Goal: Transaction & Acquisition: Purchase product/service

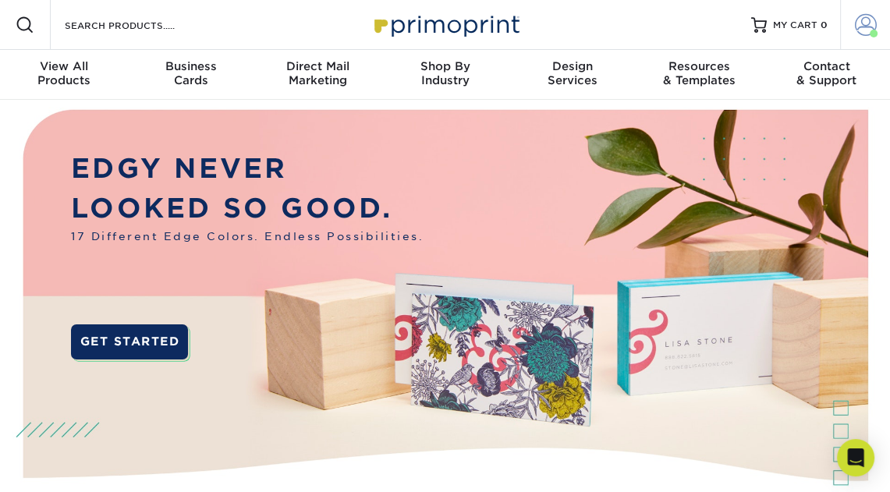
click at [863, 30] on span at bounding box center [866, 25] width 22 height 22
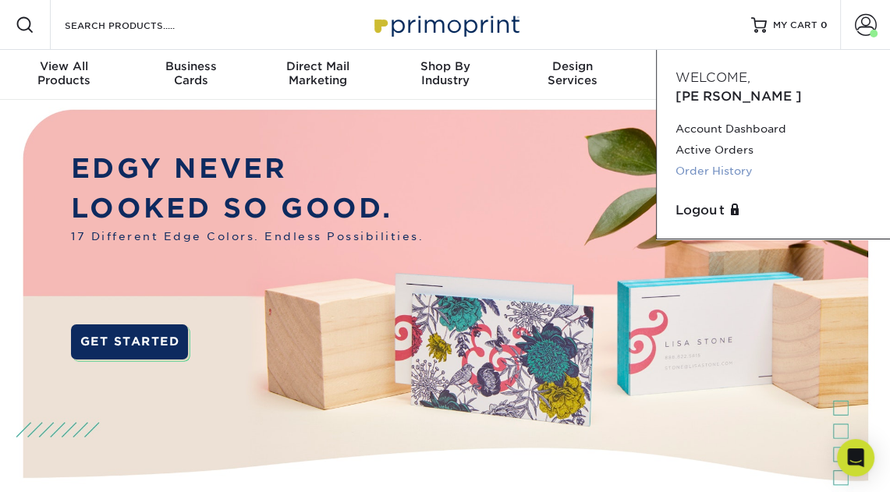
click at [707, 161] on link "Order History" at bounding box center [774, 171] width 196 height 21
click at [708, 161] on link "Order History" at bounding box center [774, 171] width 196 height 21
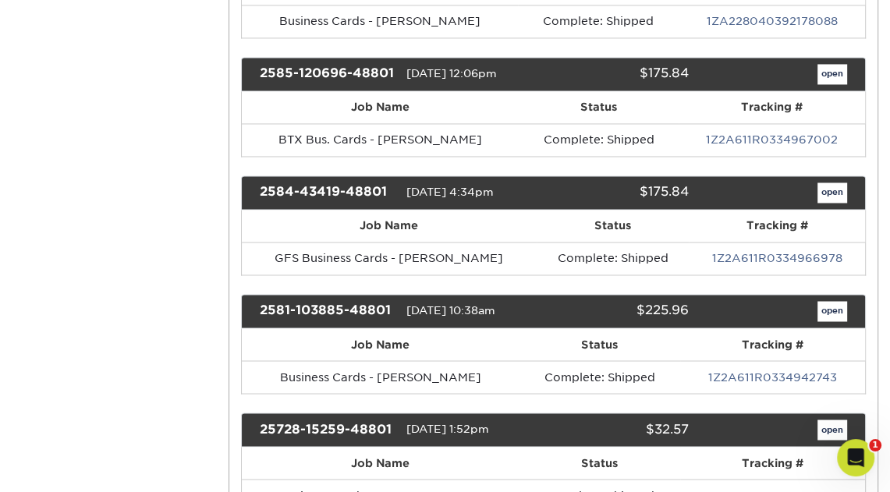
scroll to position [1902, 0]
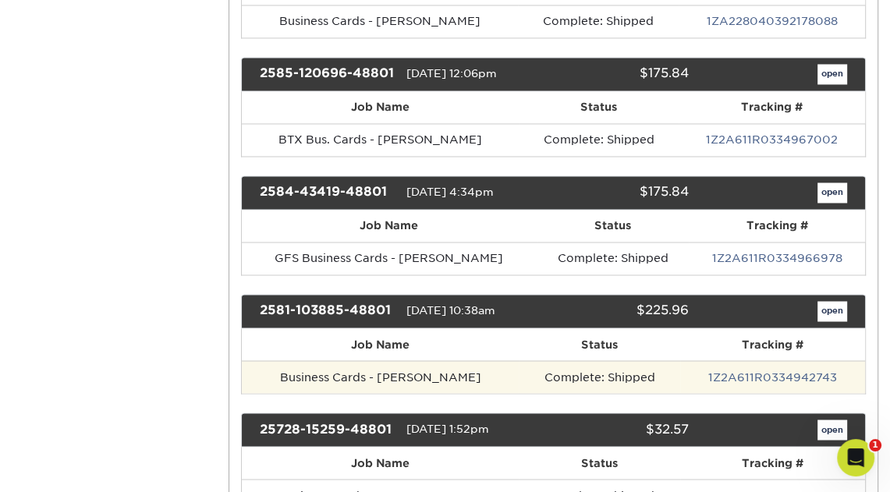
click at [428, 364] on td "Business Cards - Anthony Shah" at bounding box center [381, 376] width 278 height 33
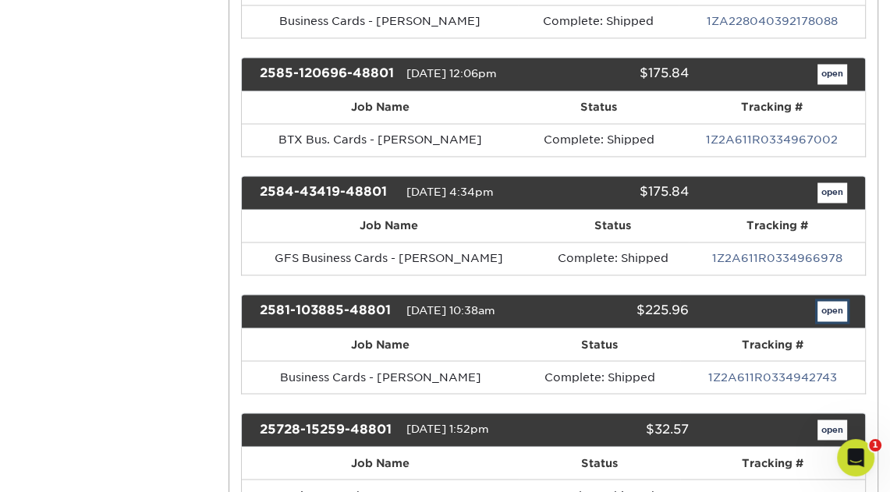
click at [820, 301] on link "open" at bounding box center [833, 311] width 30 height 20
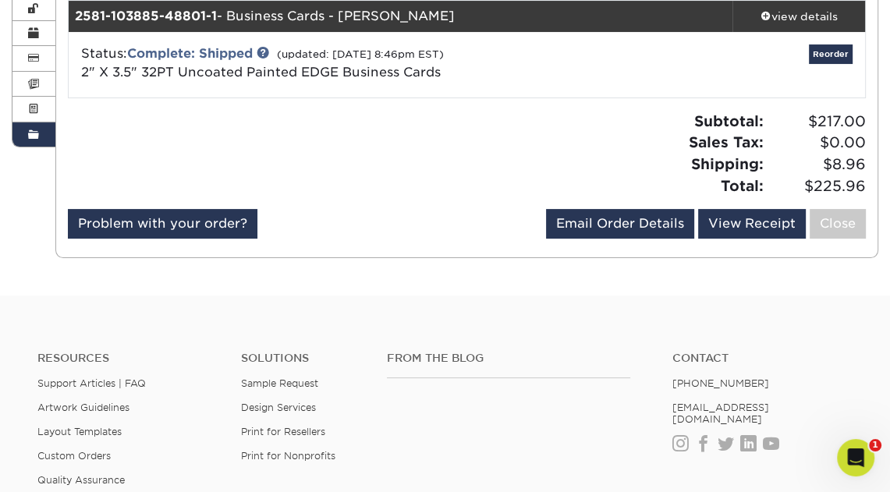
scroll to position [119, 0]
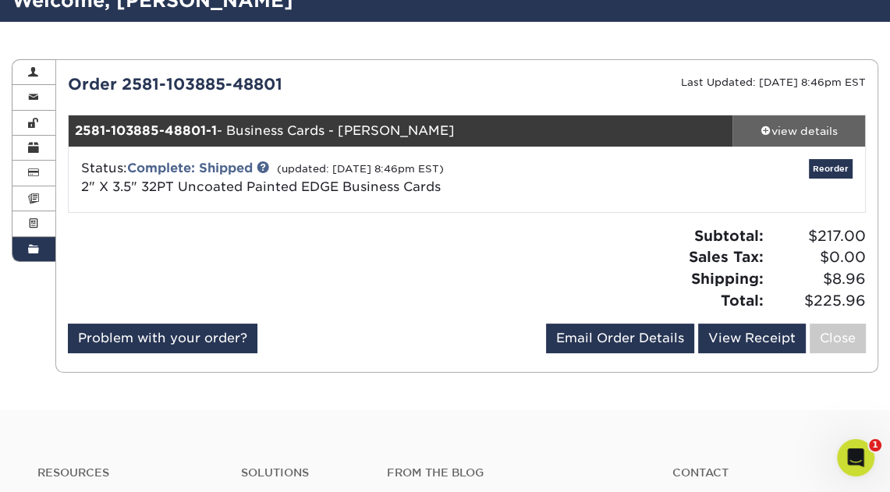
click at [801, 130] on div "view details" at bounding box center [799, 131] width 133 height 16
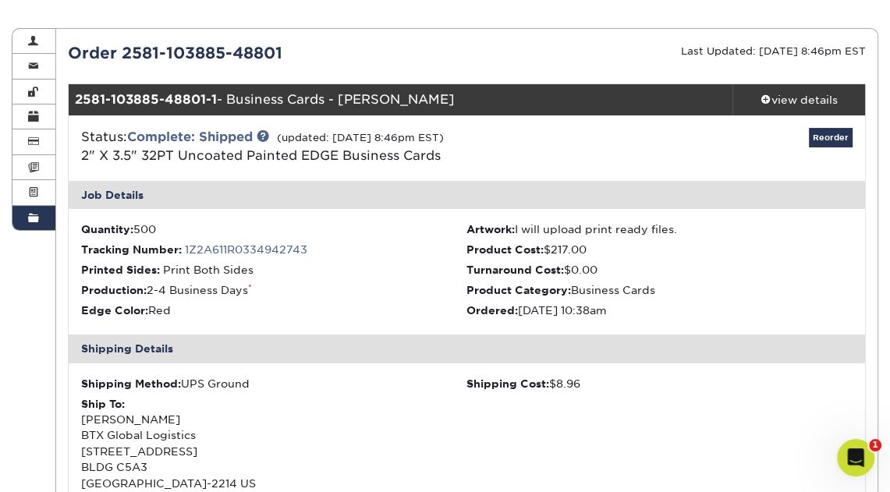
scroll to position [149, 0]
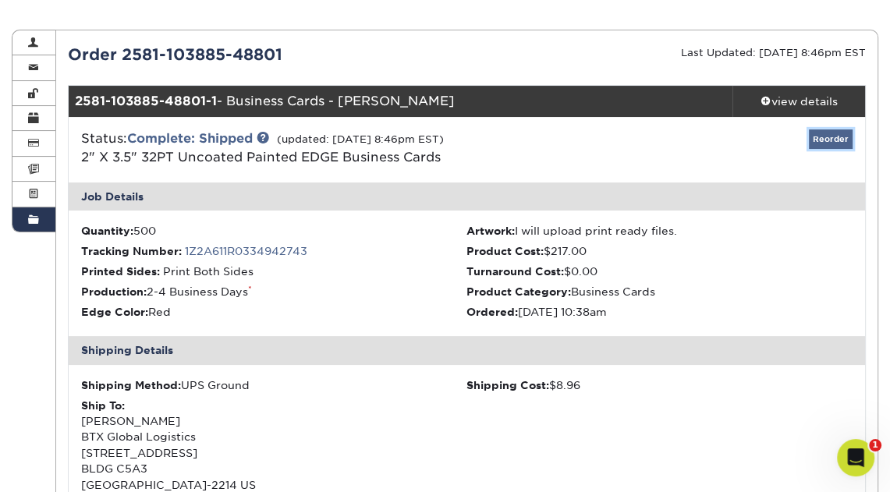
click at [833, 138] on link "Reorder" at bounding box center [831, 140] width 44 height 20
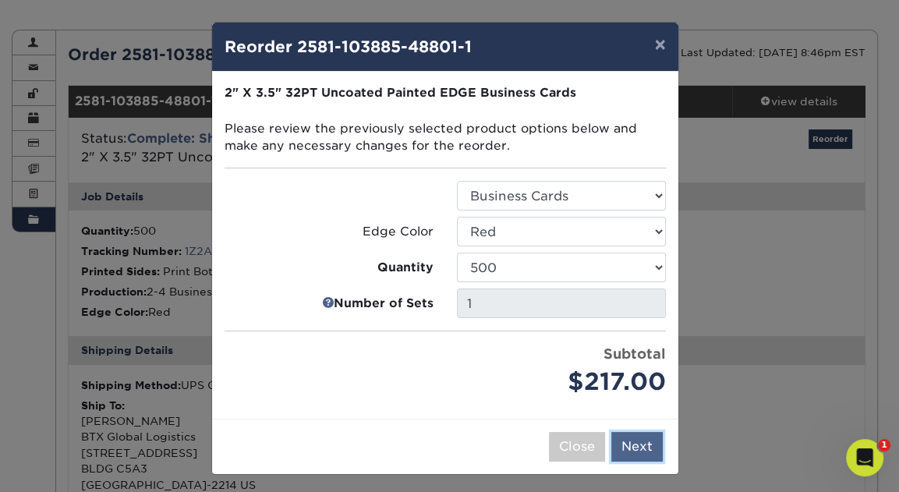
click at [642, 449] on button "Next" at bounding box center [637, 447] width 51 height 30
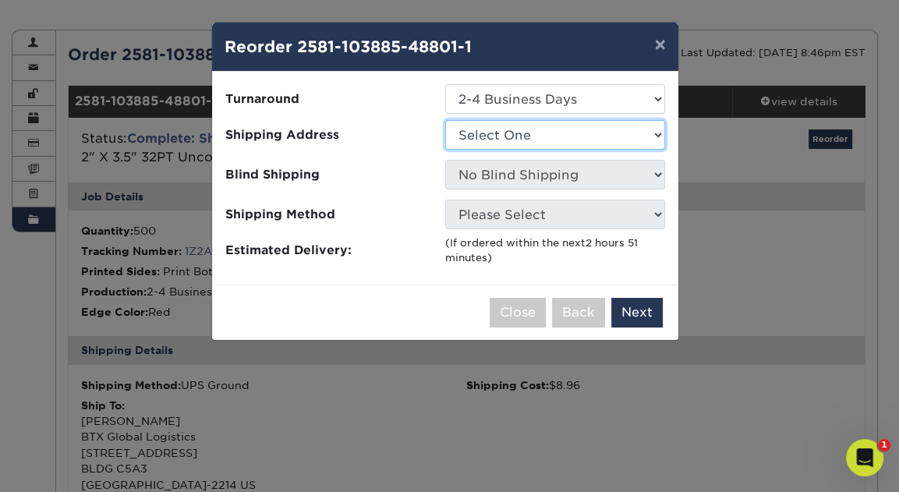
click at [659, 133] on select "Select One Andrea Brown Home Address 2020 Air Cargo Hotel - Nashville Alhasan B…" at bounding box center [555, 135] width 220 height 30
select select "221050"
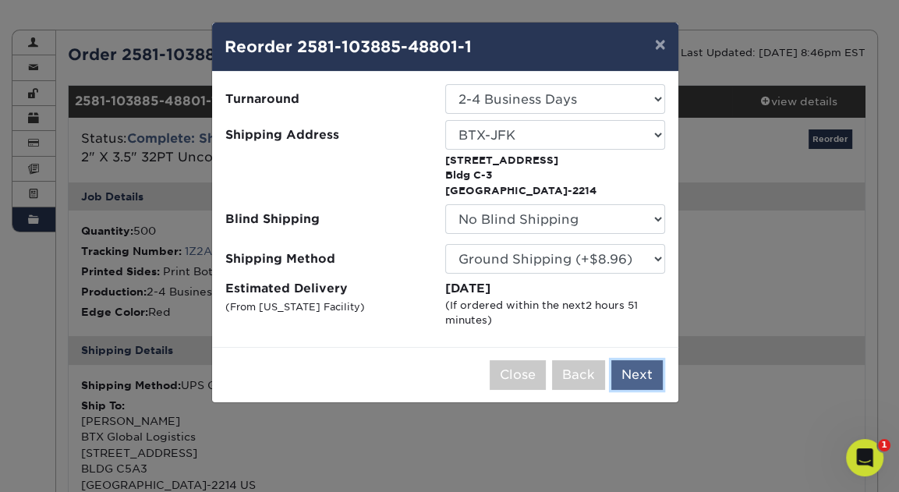
click at [640, 374] on button "Next" at bounding box center [637, 375] width 51 height 30
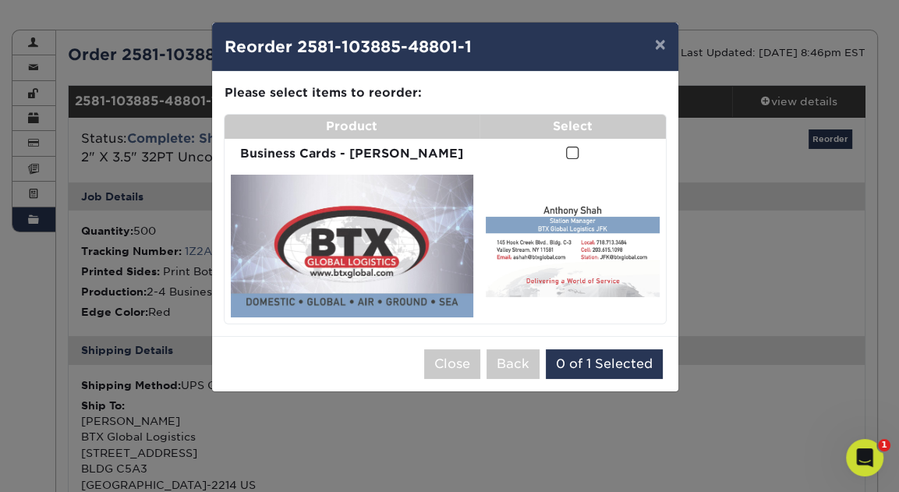
click at [372, 233] on img at bounding box center [352, 246] width 243 height 143
click at [566, 152] on span at bounding box center [572, 153] width 13 height 15
click at [0, 0] on input "checkbox" at bounding box center [0, 0] width 0 height 0
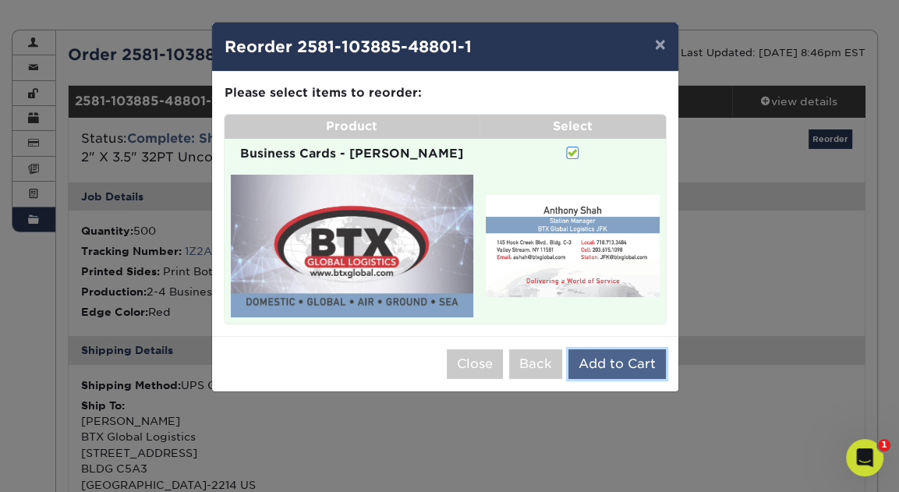
click at [609, 350] on button "Add to Cart" at bounding box center [618, 364] width 98 height 30
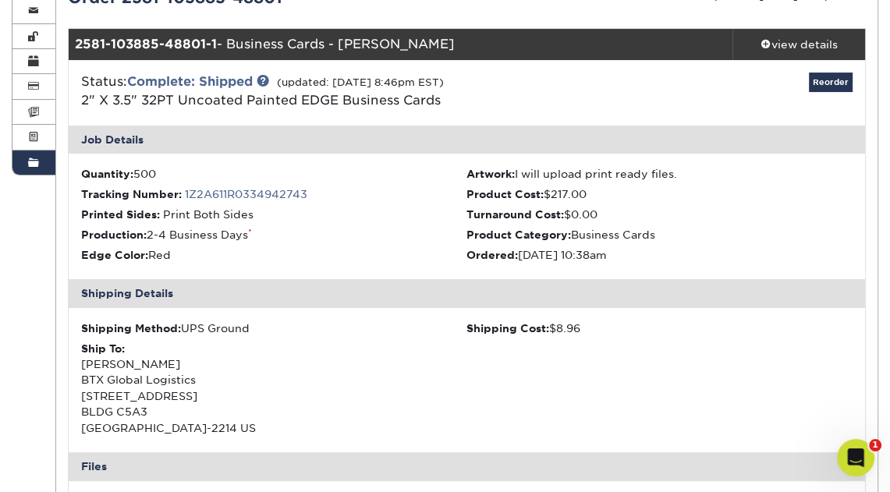
scroll to position [202, 0]
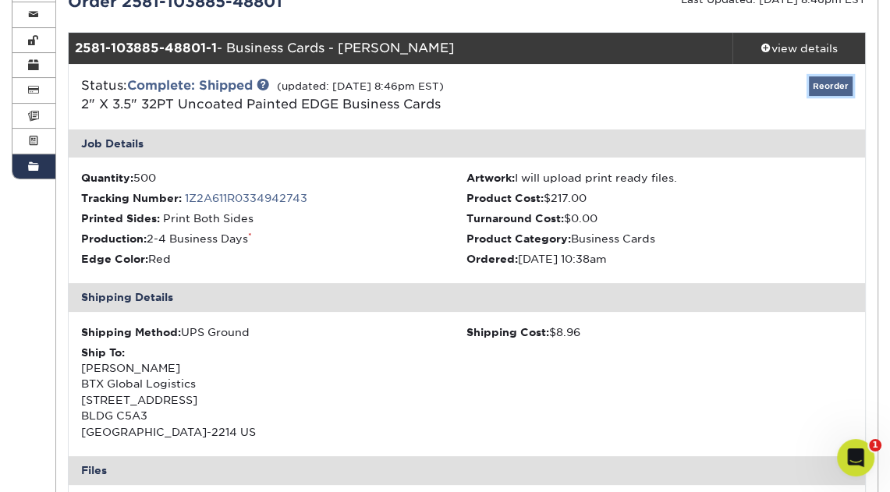
click at [822, 83] on link "Reorder" at bounding box center [831, 86] width 44 height 20
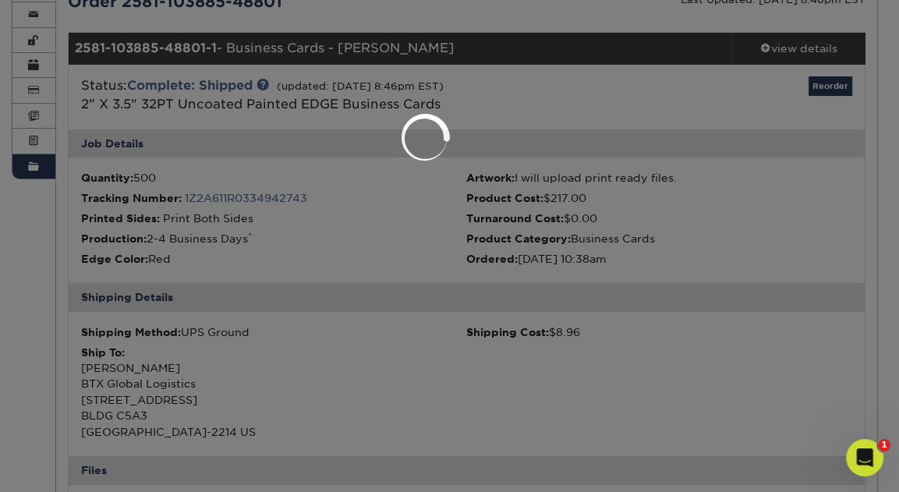
click at [821, 87] on div at bounding box center [449, 246] width 899 height 492
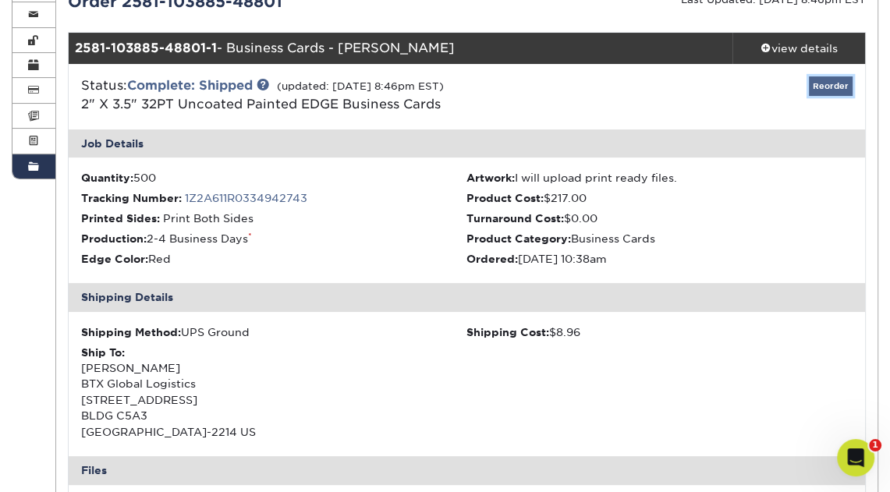
click at [831, 82] on link "Reorder" at bounding box center [831, 86] width 44 height 20
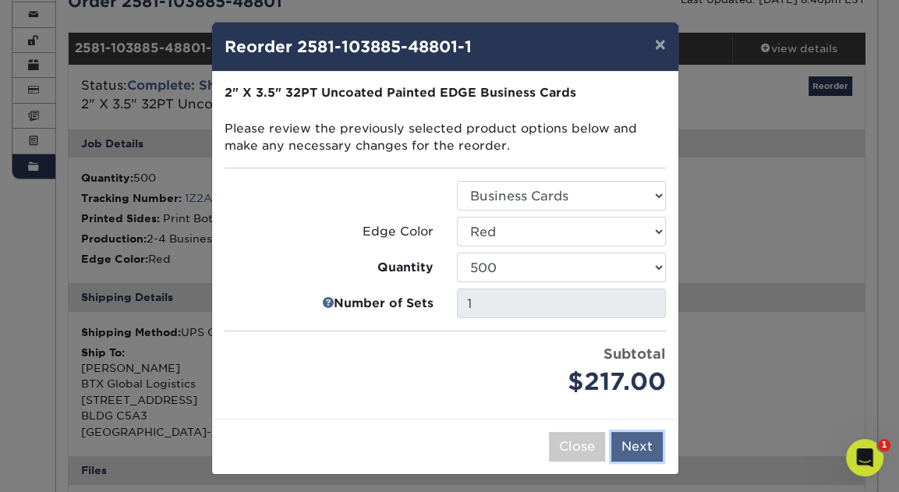
click at [636, 445] on button "Next" at bounding box center [637, 447] width 51 height 30
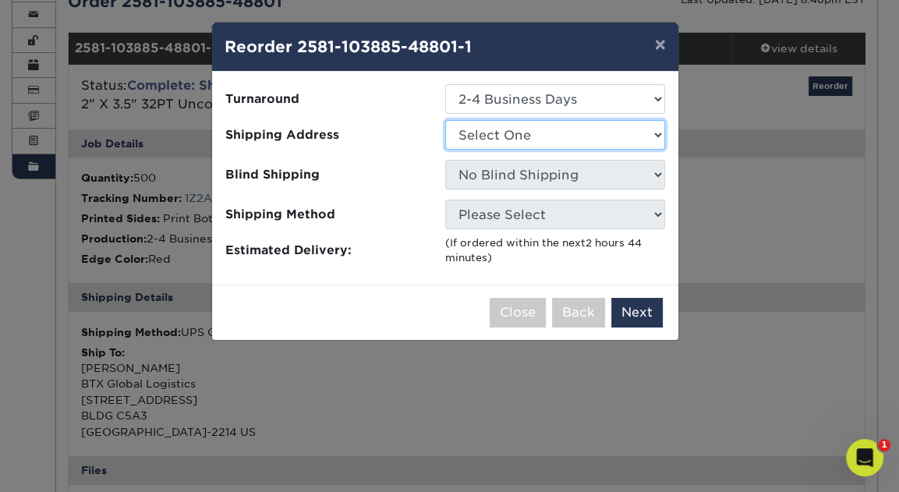
click at [619, 135] on select "Select One Andrea Brown Home Address 2020 Air Cargo Hotel - Nashville Alhasan B…" at bounding box center [555, 135] width 220 height 30
select select "221050"
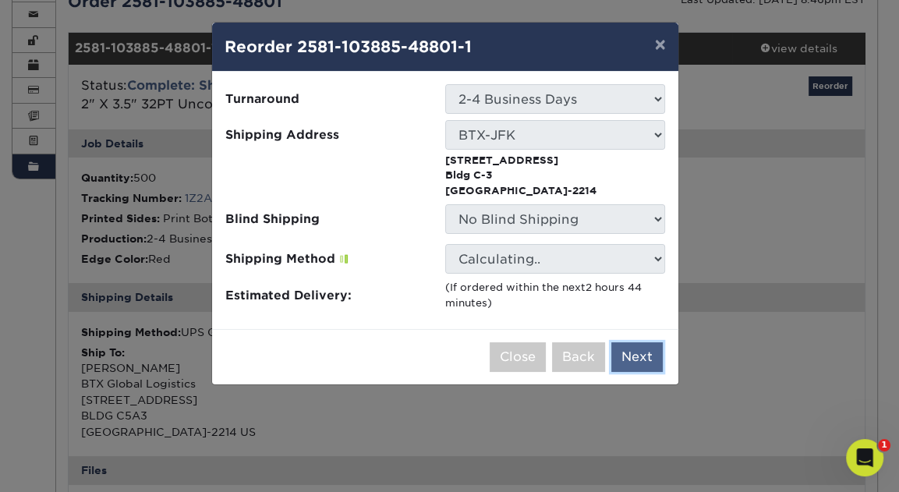
click at [639, 355] on button "Next" at bounding box center [637, 357] width 51 height 30
click at [654, 255] on select "Calculating.." at bounding box center [555, 259] width 220 height 30
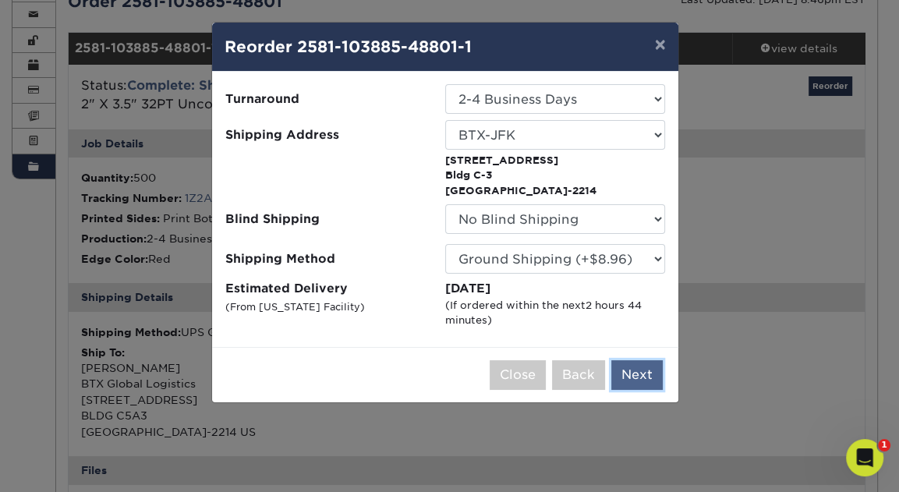
click at [633, 374] on button "Next" at bounding box center [637, 375] width 51 height 30
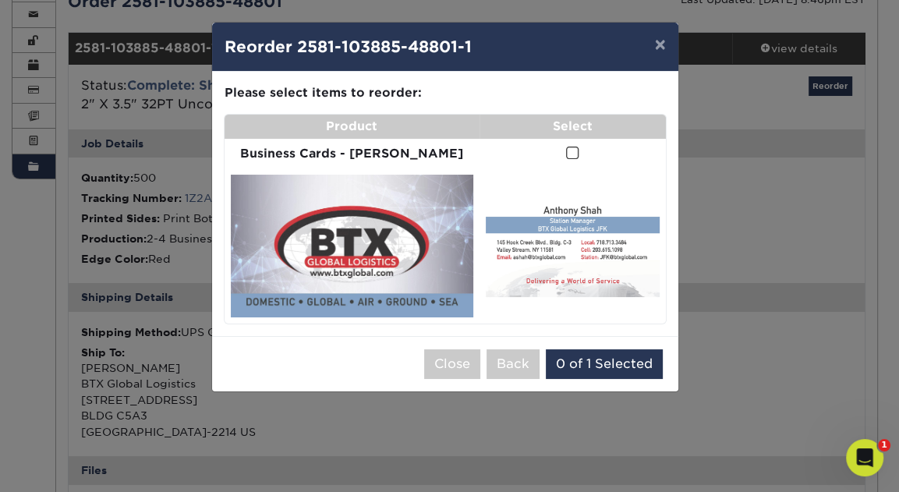
click at [566, 153] on span at bounding box center [572, 153] width 13 height 15
click at [0, 0] on input "checkbox" at bounding box center [0, 0] width 0 height 0
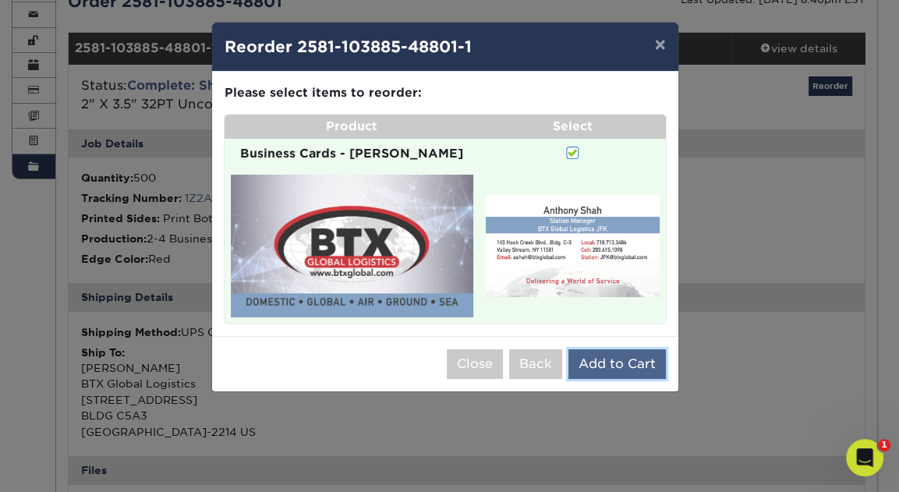
click at [608, 352] on button "Add to Cart" at bounding box center [618, 364] width 98 height 30
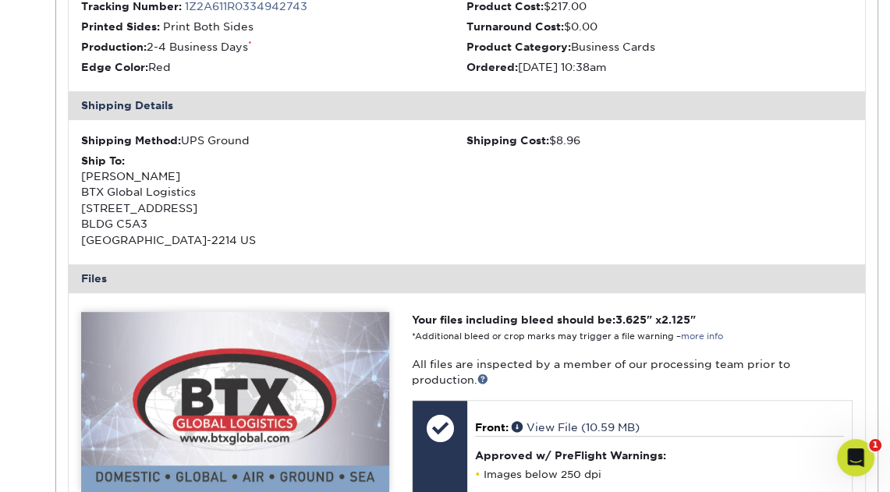
scroll to position [0, 0]
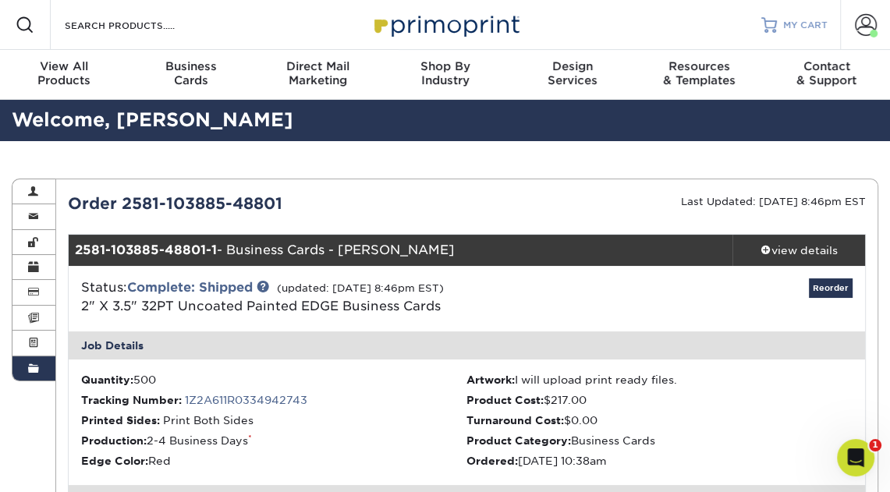
click at [773, 26] on div at bounding box center [769, 25] width 16 height 16
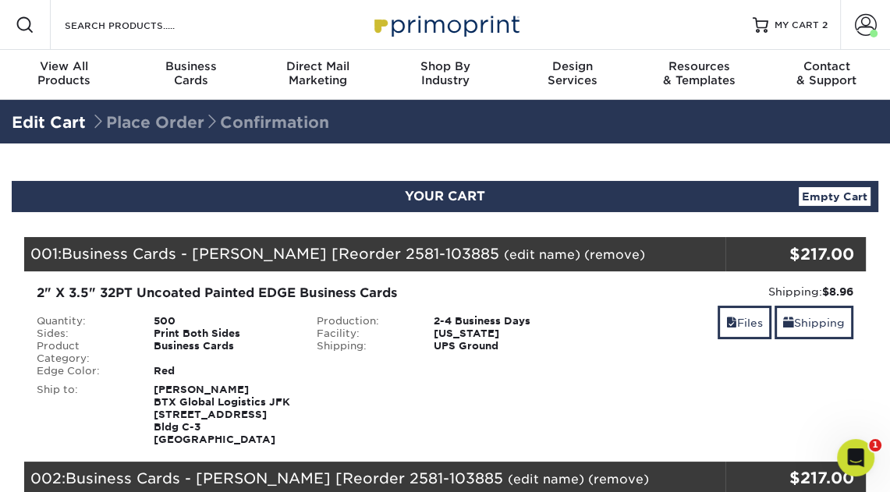
drag, startPoint x: 235, startPoint y: 388, endPoint x: 204, endPoint y: 383, distance: 30.8
click at [204, 384] on strong "Scott Marchese BTX Global Logistics JFK 145 Hook Creek Blvd Bldg C-3 Valley Str…" at bounding box center [222, 415] width 137 height 62
click at [808, 318] on link "Shipping" at bounding box center [814, 323] width 79 height 34
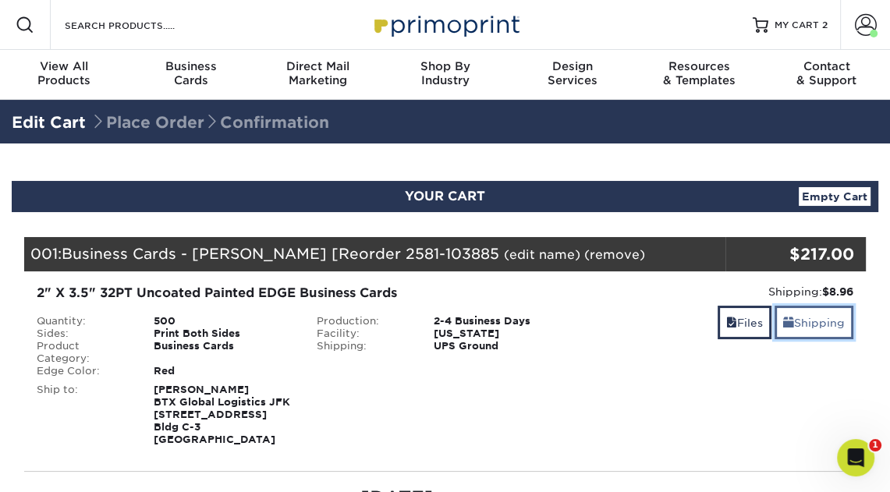
click at [807, 324] on link "Shipping" at bounding box center [814, 323] width 79 height 34
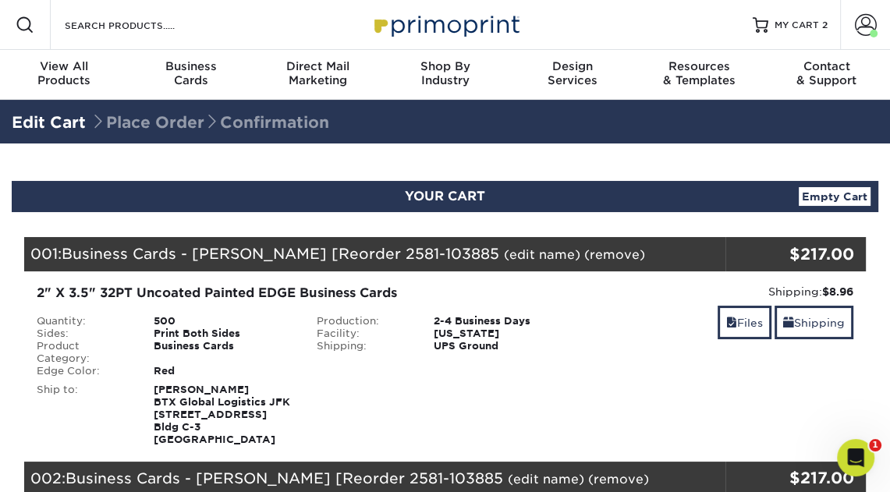
drag, startPoint x: 218, startPoint y: 393, endPoint x: 144, endPoint y: 390, distance: 73.4
click at [144, 390] on div "Scott Marchese BTX Global Logistics JFK 145 Hook Creek Blvd Bldg C-3 Valley Str…" at bounding box center [223, 415] width 163 height 62
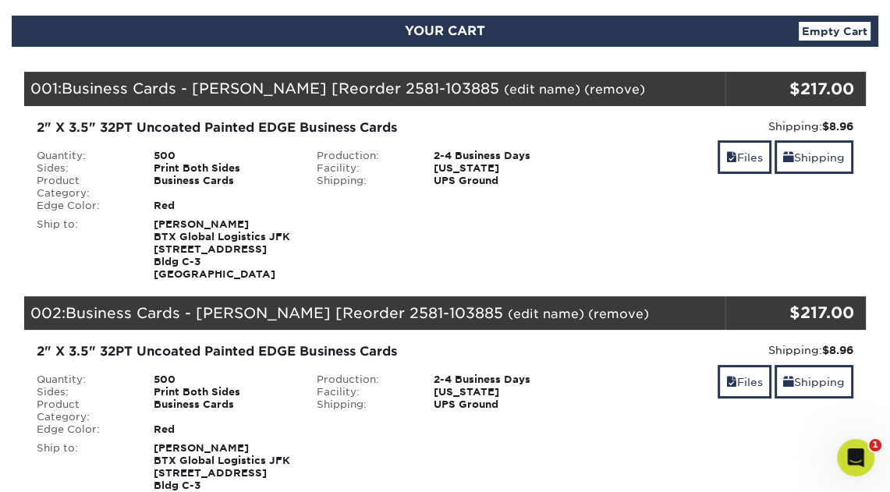
scroll to position [229, 0]
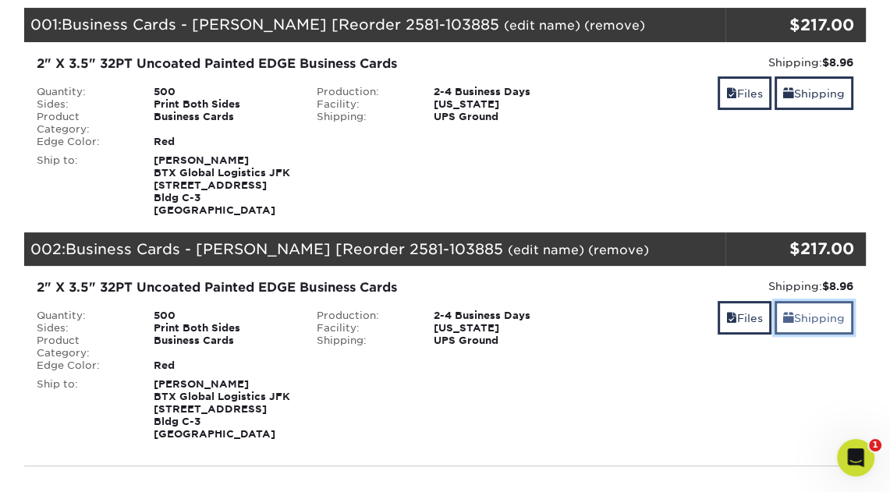
click at [825, 318] on link "Shipping" at bounding box center [814, 318] width 79 height 34
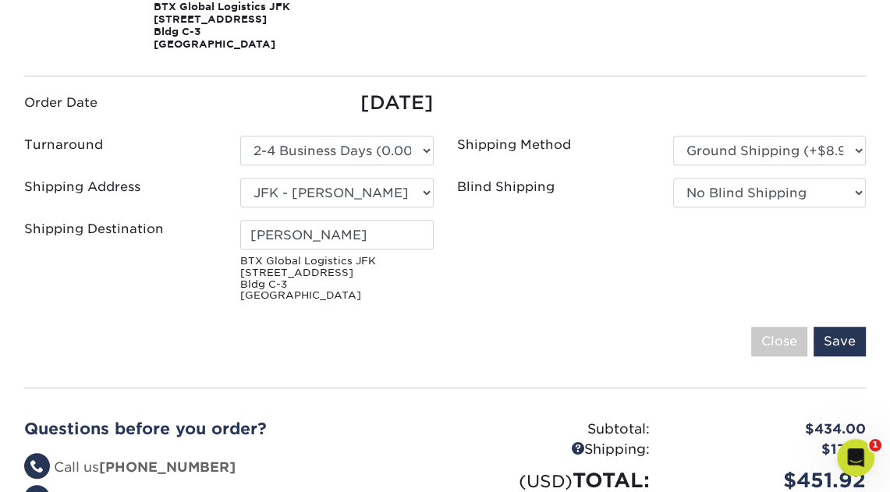
scroll to position [644, 0]
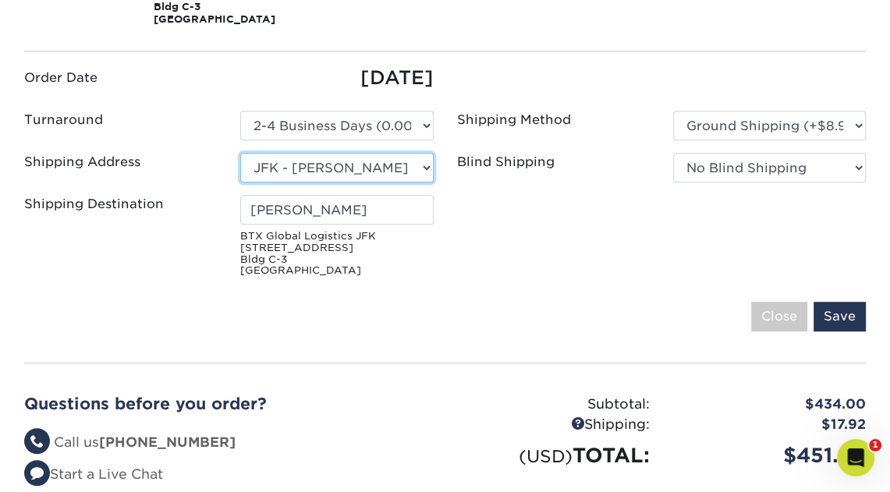
click at [290, 165] on select "Select One Andrea Brown Home Address 2020 Air Cargo Hotel - Nashville Alhasan B…" at bounding box center [336, 168] width 193 height 30
click at [240, 153] on select "Select One Andrea Brown Home Address 2020 Air Cargo Hotel - Nashville Alhasan B…" at bounding box center [336, 168] width 193 height 30
click at [425, 169] on select "Select One Andrea Brown Home Address 2020 Air Cargo Hotel - Nashville Alhasan B…" at bounding box center [336, 168] width 193 height 30
select select "14356"
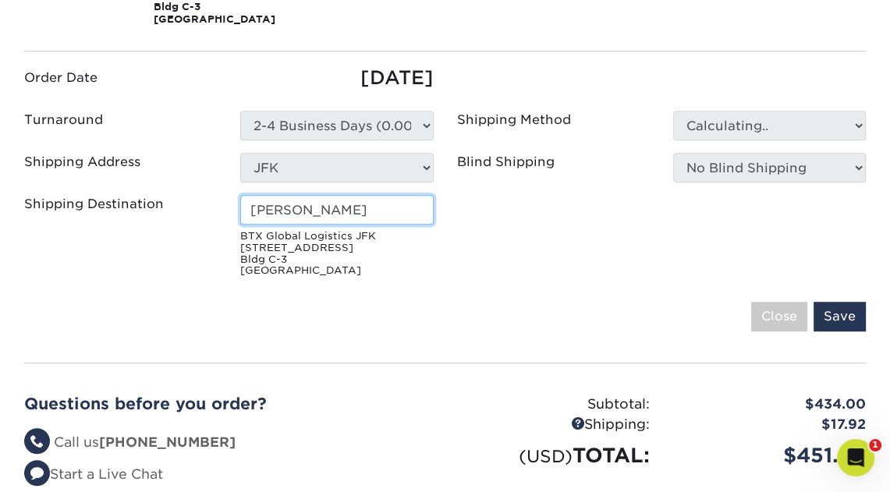
drag, startPoint x: 367, startPoint y: 208, endPoint x: 219, endPoint y: 192, distance: 148.3
click at [219, 192] on ul "Order Date 09/26/2025 Turnaround Please Select Select One" at bounding box center [444, 173] width 865 height 219
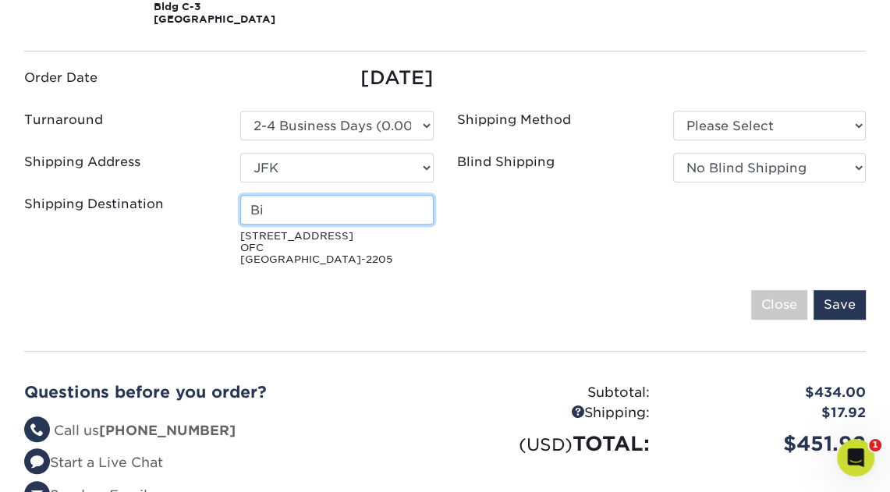
type input "B"
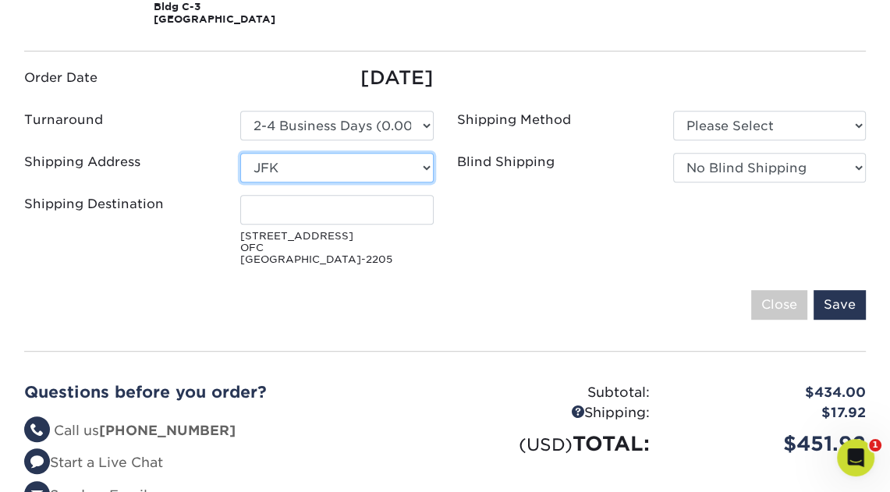
click at [427, 165] on select "Select One Andrea Brown Home Address 2020 Air Cargo Hotel - Nashville Alhasan B…" at bounding box center [336, 168] width 193 height 30
select select "231875"
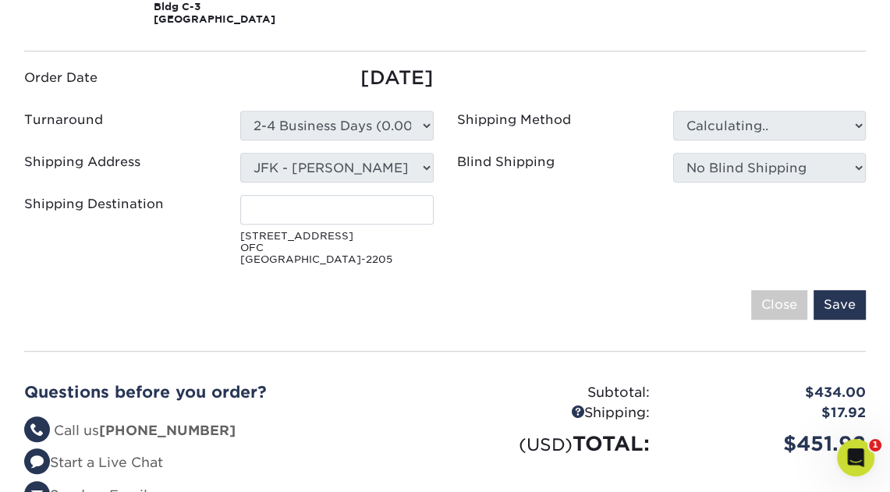
type input "David Salomon"
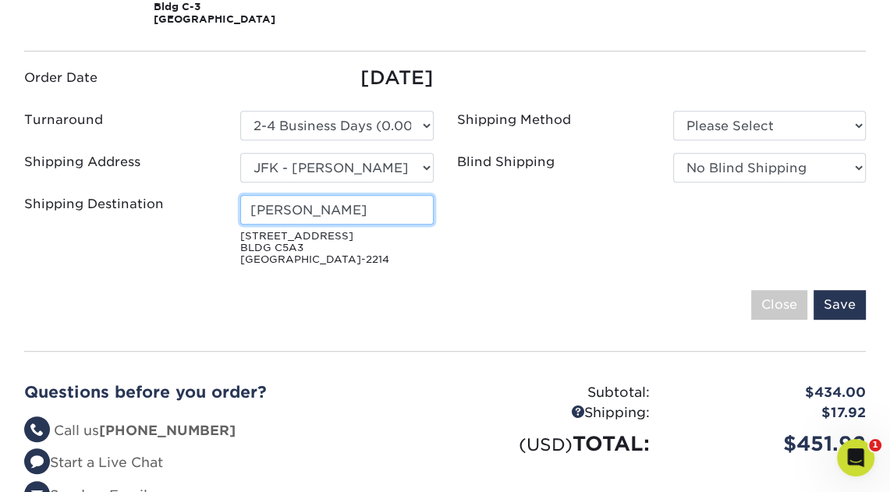
drag, startPoint x: 359, startPoint y: 206, endPoint x: 236, endPoint y: 198, distance: 122.7
click at [236, 198] on div "David Salomon 145 HOOK CREEK BLVD BLDG C5A3 VALLEY STREAM, NY 11581-2214" at bounding box center [337, 230] width 216 height 70
type input "[PERSON_NAME]"
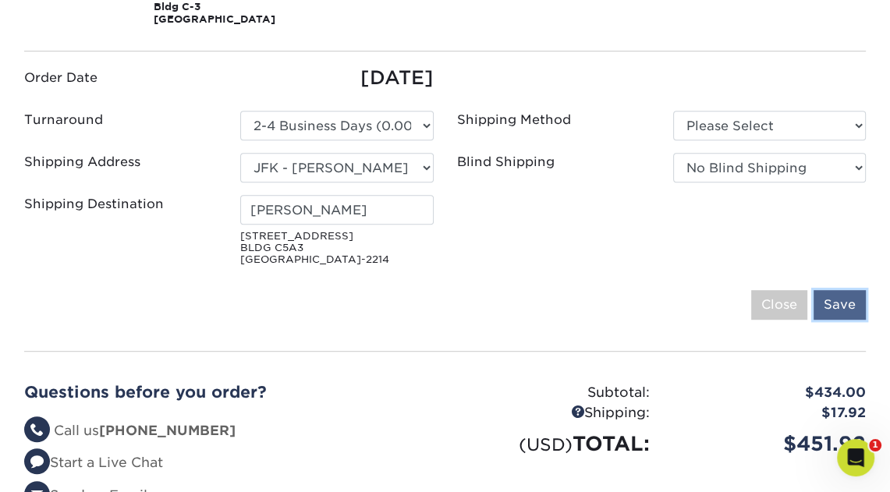
click at [843, 306] on input "Save" at bounding box center [840, 305] width 52 height 30
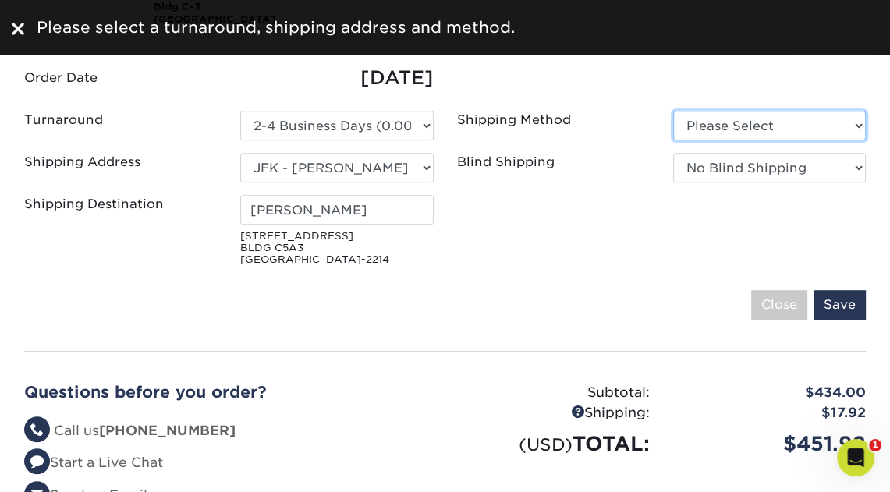
click at [860, 124] on select "Please Select Ground Shipping (+$8.96) 3 Day Shipping Service (+$17.95)" at bounding box center [769, 126] width 193 height 30
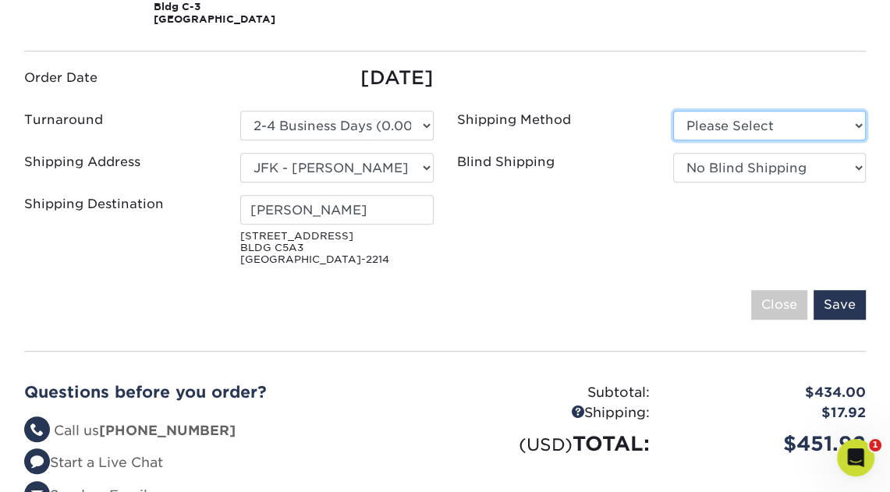
select select "03"
click at [673, 111] on select "Please Select Ground Shipping (+$8.96) 3 Day Shipping Service (+$17.95)" at bounding box center [769, 126] width 193 height 30
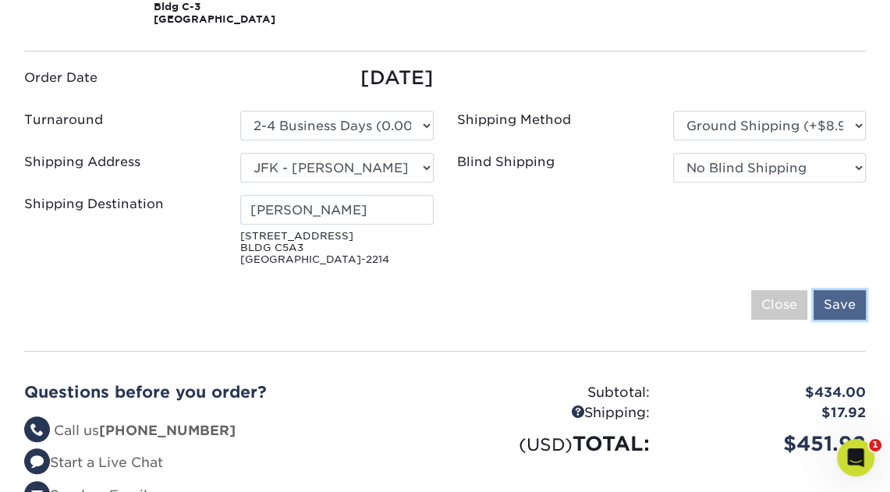
click at [834, 303] on input "Save" at bounding box center [840, 305] width 52 height 30
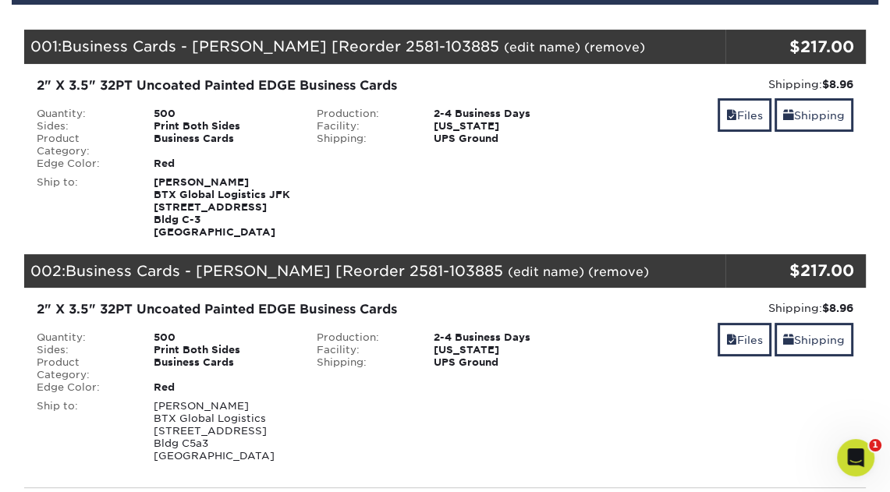
scroll to position [205, 0]
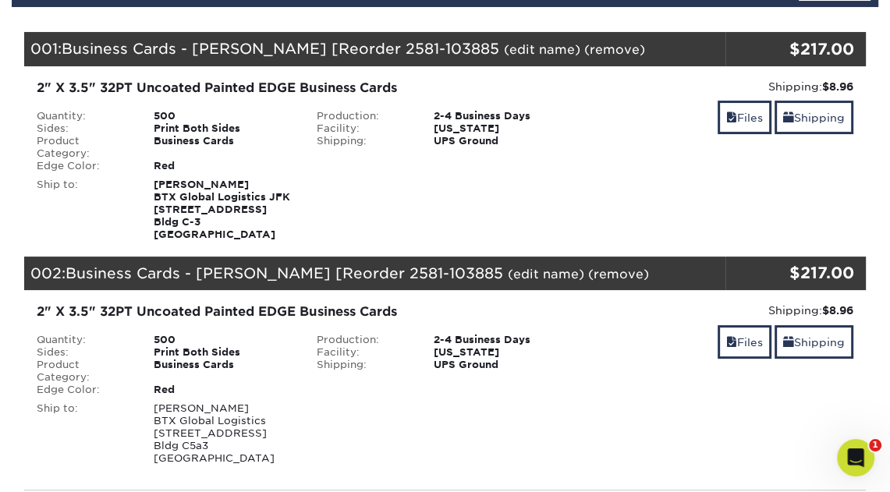
click at [584, 48] on link "(remove)" at bounding box center [614, 49] width 61 height 15
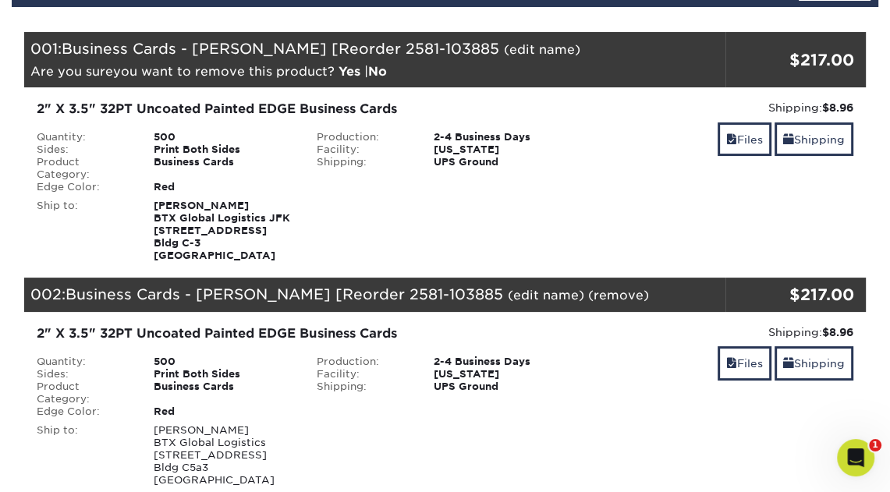
click at [347, 69] on link "Yes" at bounding box center [350, 71] width 22 height 15
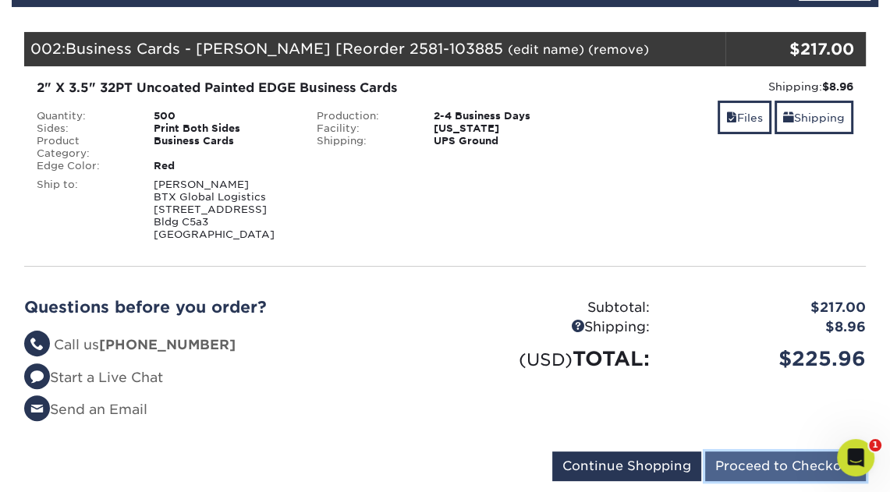
click at [763, 465] on input "Proceed to Checkout" at bounding box center [785, 467] width 161 height 30
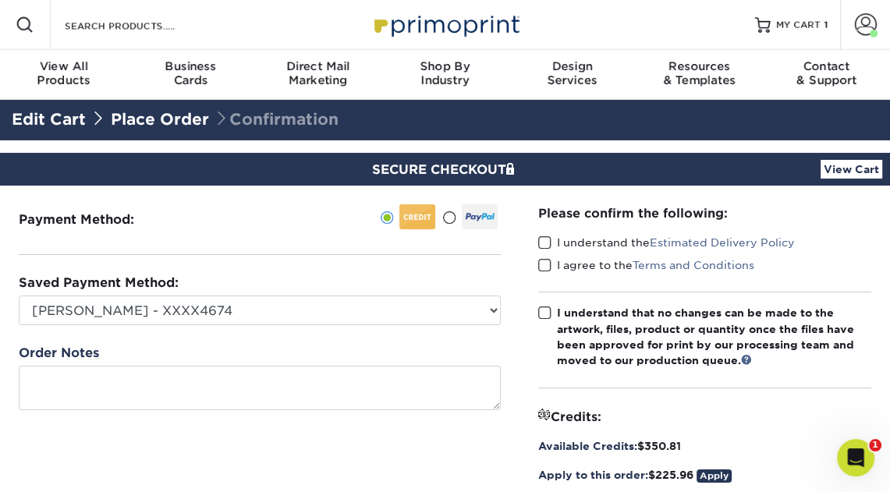
click at [545, 239] on span at bounding box center [544, 243] width 13 height 15
click at [0, 0] on input "I understand the Estimated Delivery Policy" at bounding box center [0, 0] width 0 height 0
click at [544, 264] on span at bounding box center [544, 265] width 13 height 15
click at [0, 0] on input "I agree to the Terms and Conditions" at bounding box center [0, 0] width 0 height 0
click at [545, 312] on span at bounding box center [544, 313] width 13 height 15
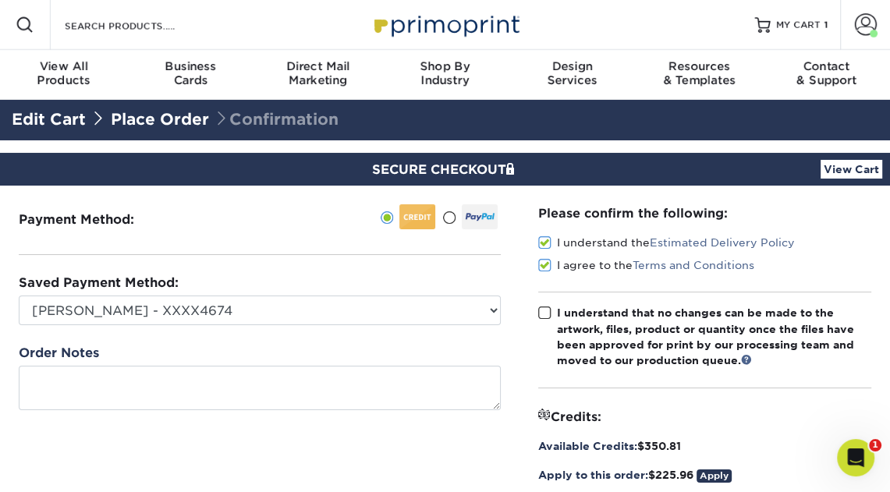
click at [0, 0] on input "I understand that no changes can be made to the artwork, files, product or quan…" at bounding box center [0, 0] width 0 height 0
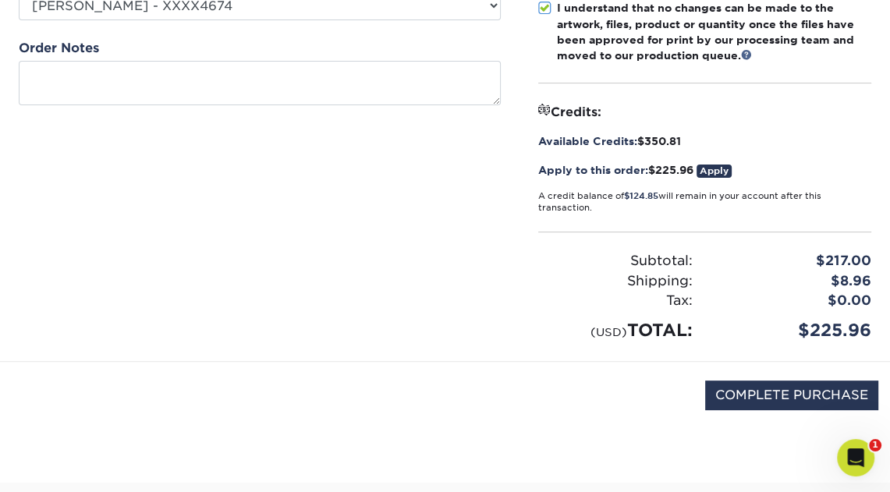
scroll to position [358, 0]
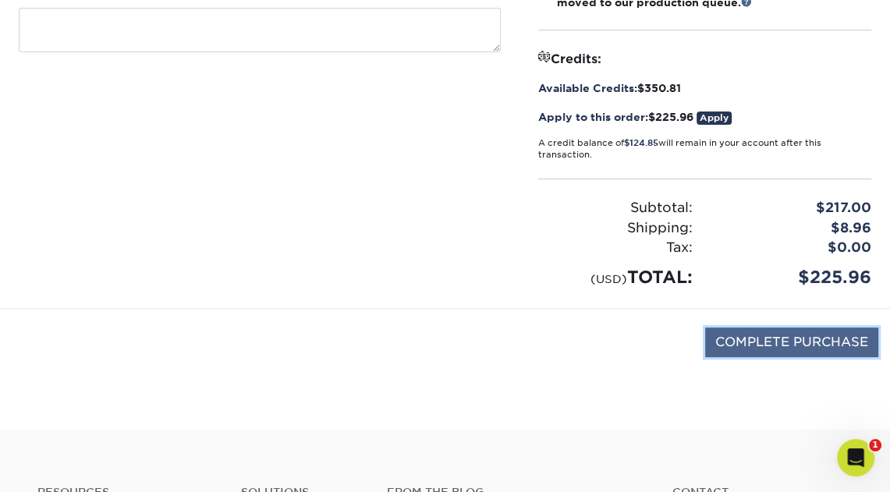
click at [775, 339] on input "COMPLETE PURCHASE" at bounding box center [791, 343] width 173 height 30
type input "PROCESSING, PLEASE WAIT..."
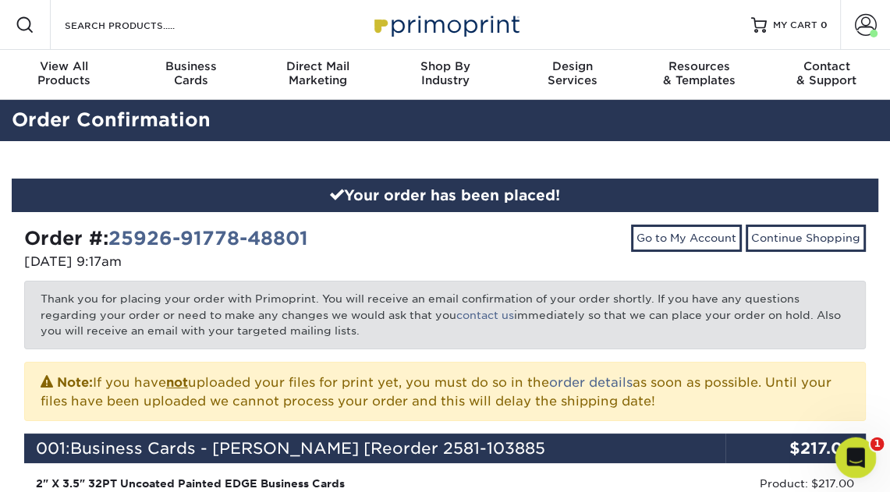
click at [861, 458] on icon "Open Intercom Messenger" at bounding box center [854, 456] width 26 height 26
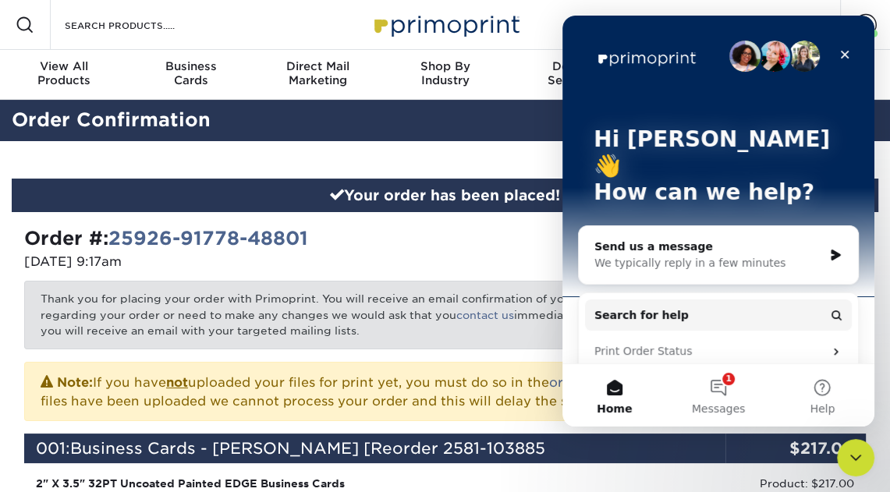
click at [815, 255] on div "We typically reply in a few minutes" at bounding box center [708, 263] width 229 height 16
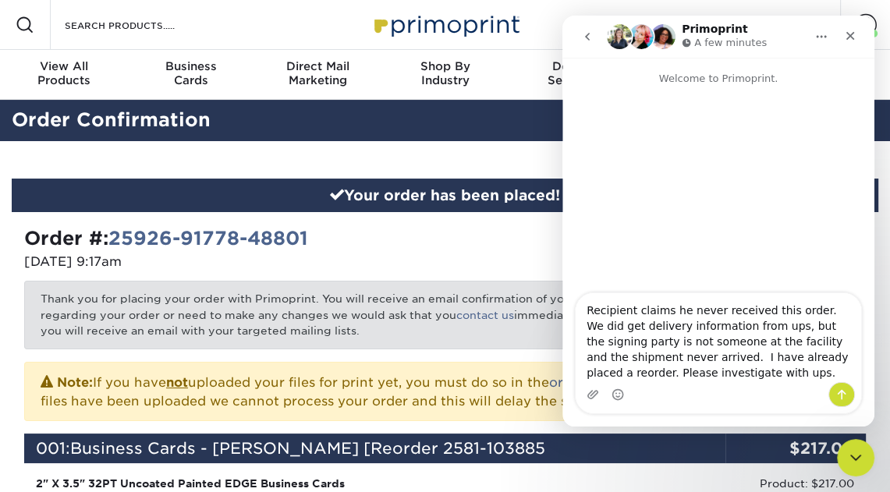
type textarea "Recipient claims he never received this order. We did get delivery information …"
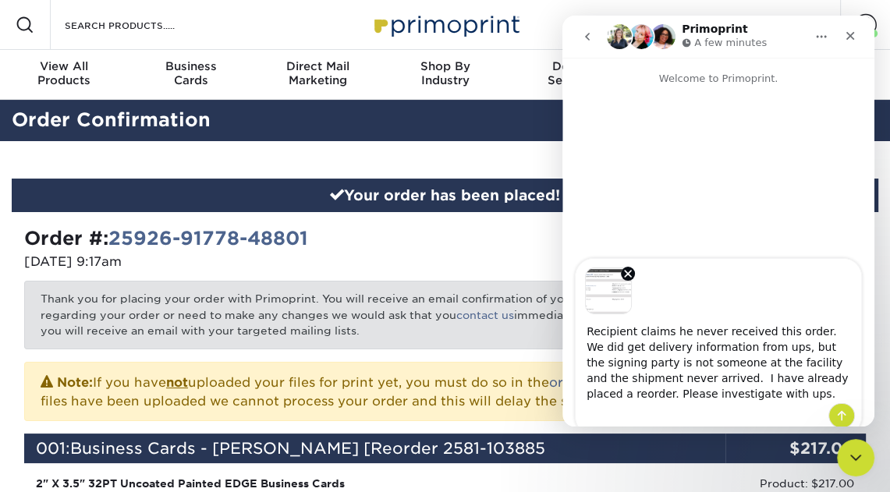
scroll to position [243, 0]
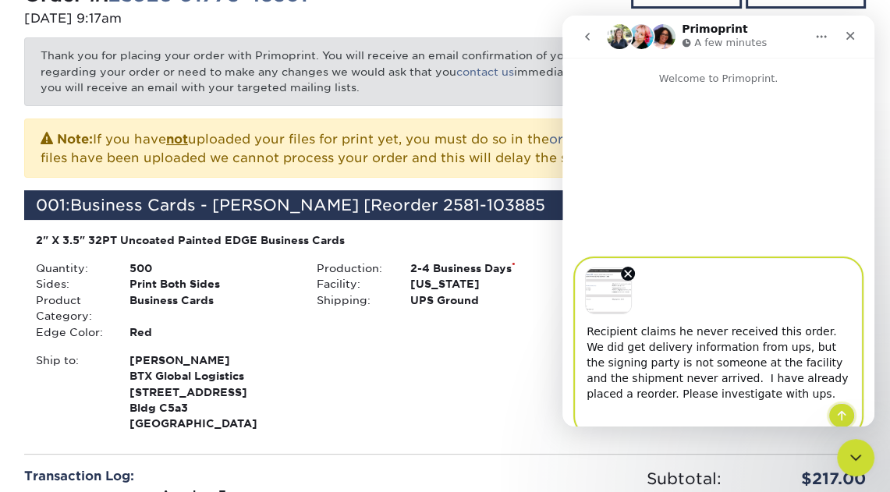
click at [843, 413] on icon "Send a message…" at bounding box center [842, 416] width 12 height 12
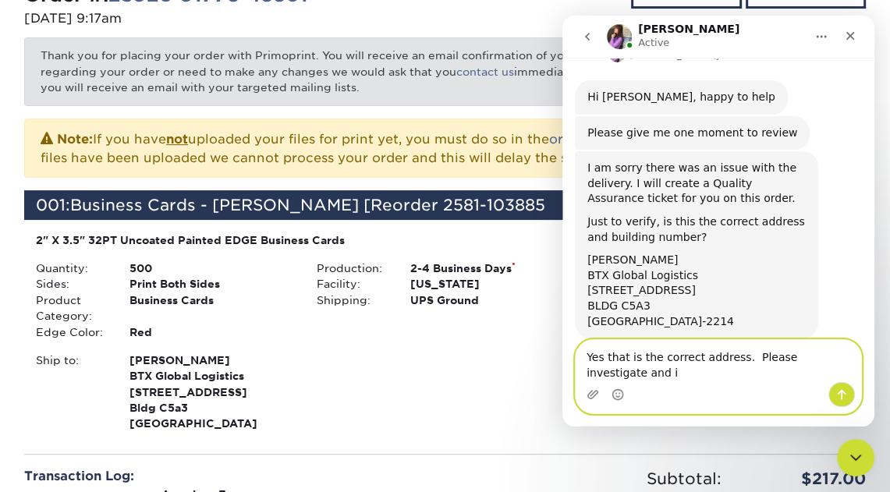
scroll to position [351, 0]
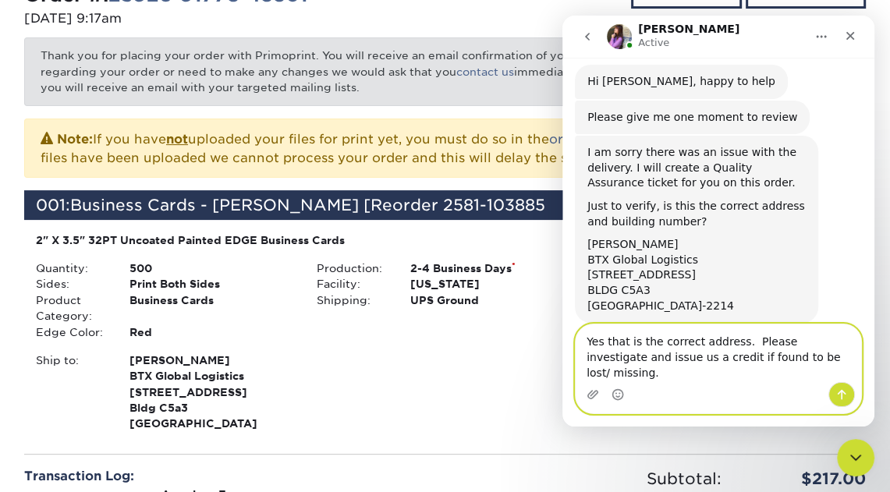
type textarea "Yes that is the correct address. Please investigate and issue us a credit if fo…"
click at [840, 399] on icon "Send a message…" at bounding box center [842, 395] width 12 height 12
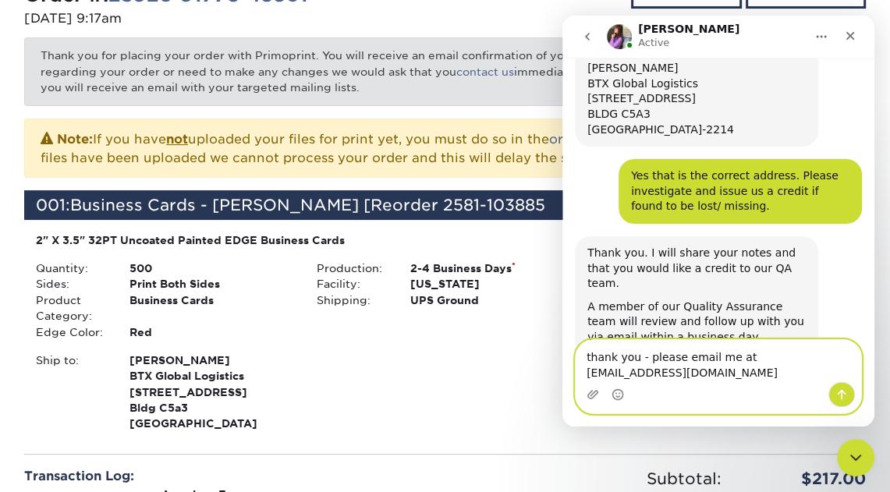
scroll to position [543, 0]
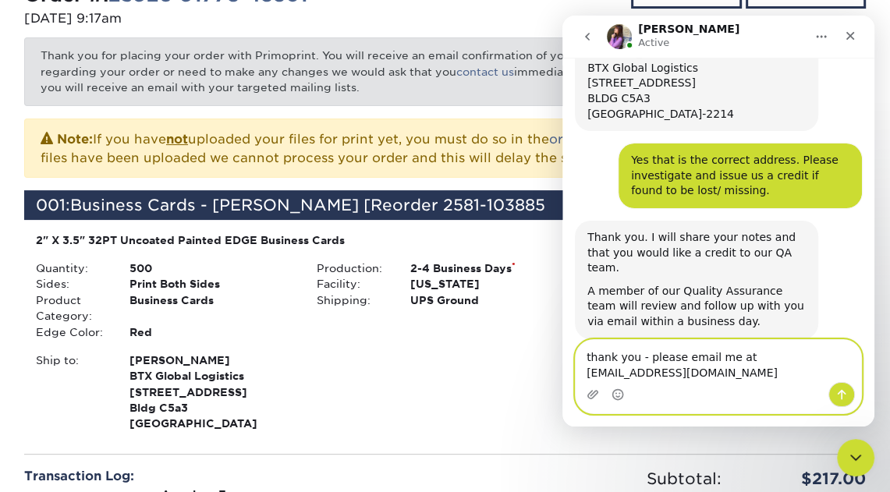
type textarea "thank you - please email me at [EMAIL_ADDRESS][DOMAIN_NAME]"
click at [842, 396] on icon "Send a message…" at bounding box center [842, 395] width 9 height 10
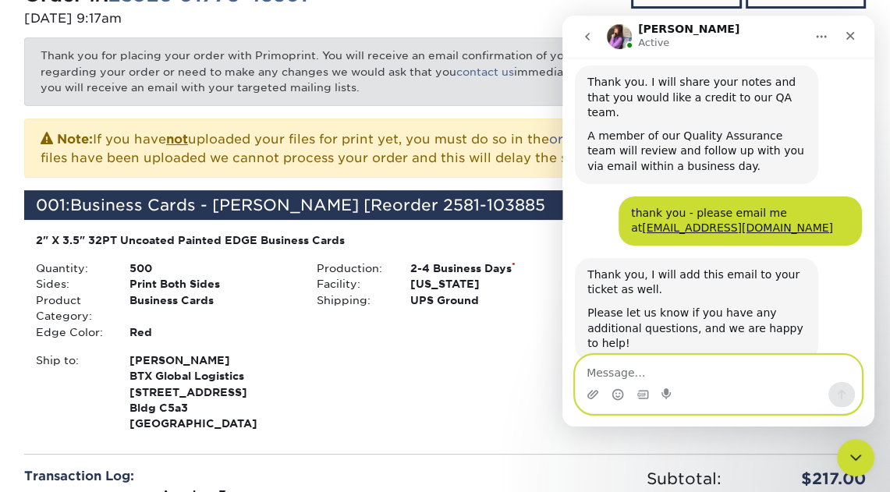
scroll to position [705, 0]
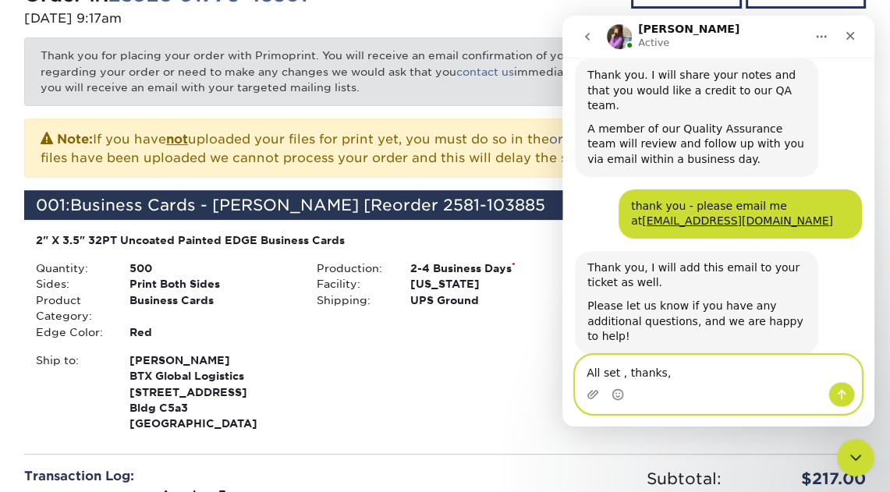
type textarea "All set , thanks,"
click at [840, 392] on icon "Send a message…" at bounding box center [842, 395] width 9 height 10
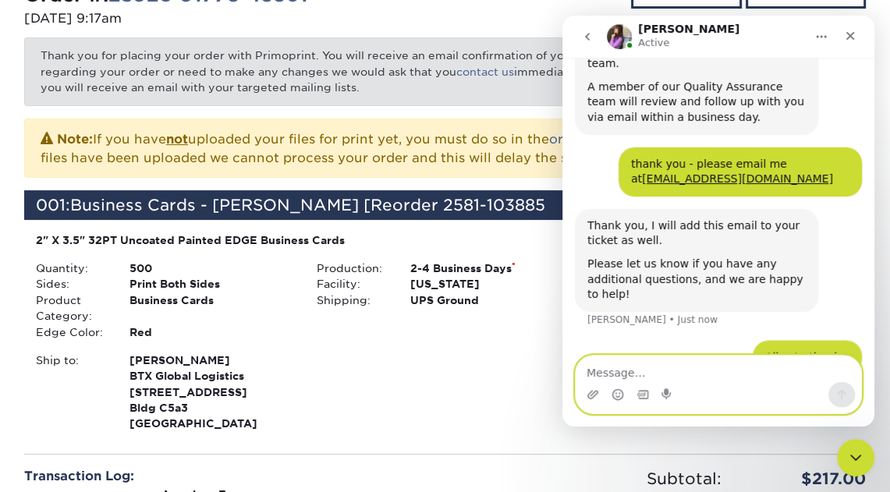
scroll to position [751, 0]
